Goal: Task Accomplishment & Management: Manage account settings

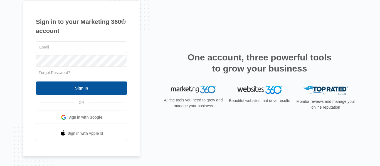
type input "[EMAIL_ADDRESS][DOMAIN_NAME]"
click at [82, 89] on input "Sign In" at bounding box center [81, 88] width 91 height 13
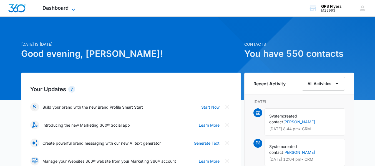
click at [72, 7] on icon at bounding box center [73, 9] width 7 height 7
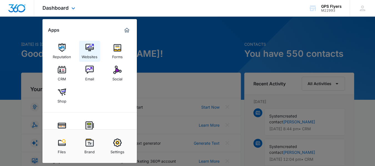
click at [88, 48] on img at bounding box center [90, 48] width 8 height 8
